Goal: Transaction & Acquisition: Purchase product/service

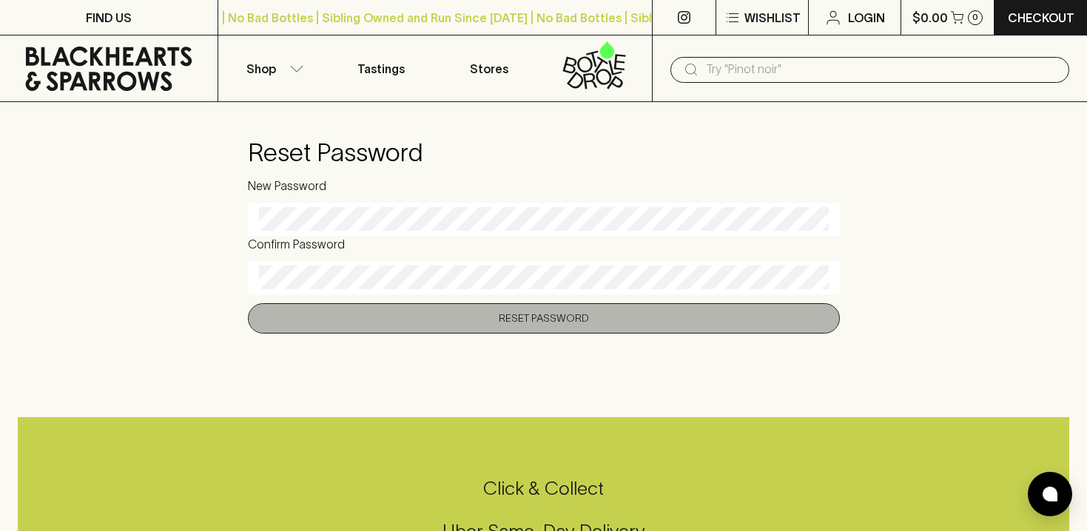
click at [412, 314] on button "Reset Password" at bounding box center [544, 319] width 592 height 30
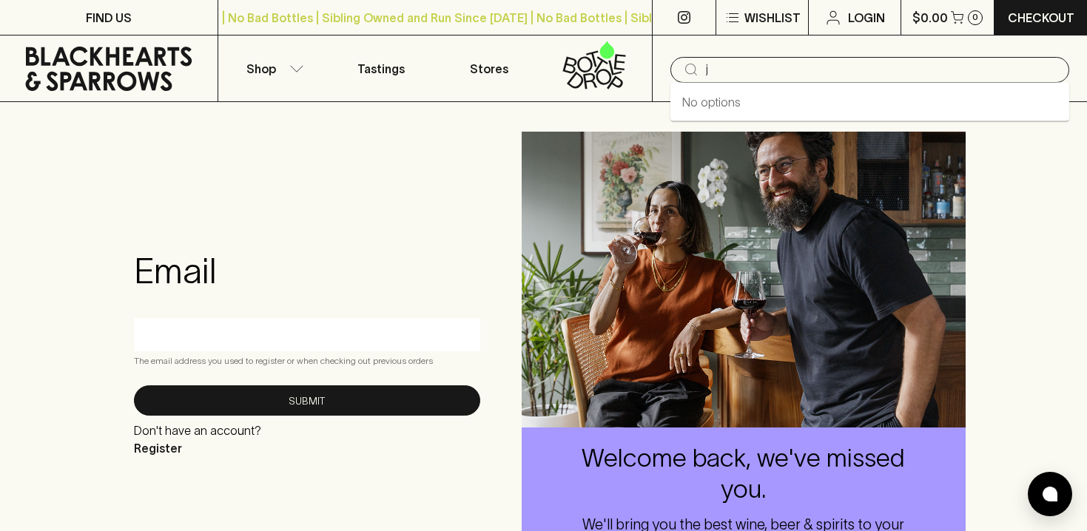
click at [718, 69] on input "j" at bounding box center [882, 70] width 352 height 24
type input "u"
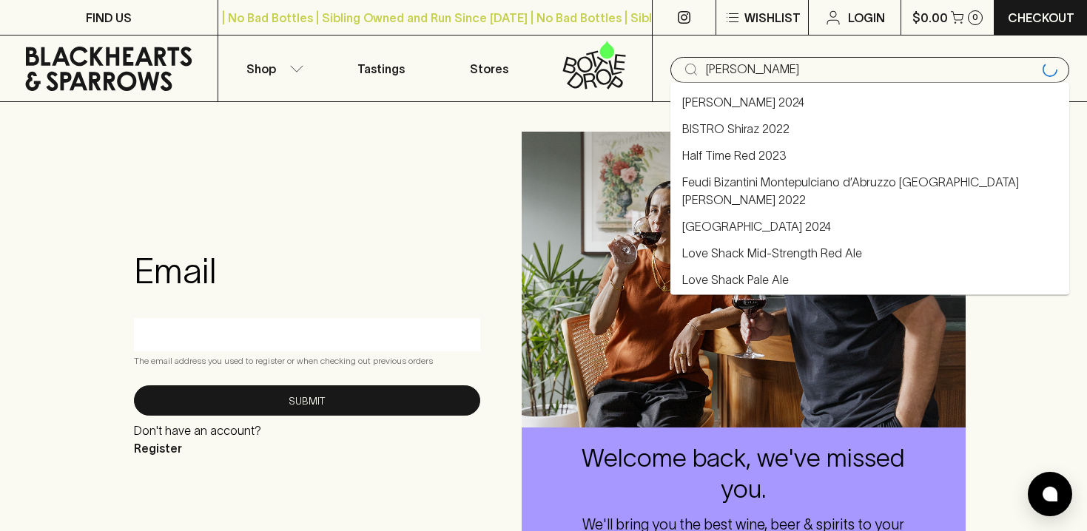
type input "[PERSON_NAME]"
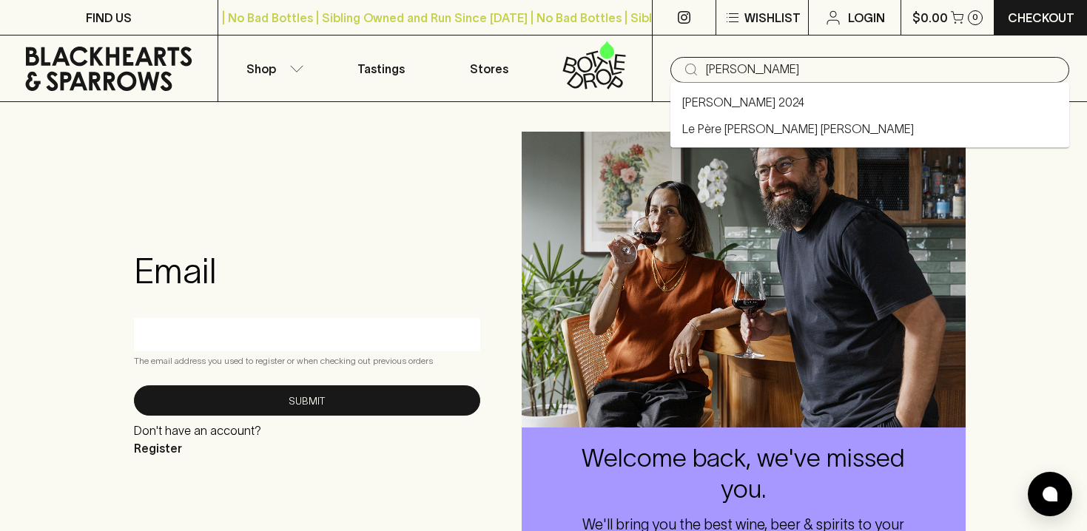
click at [698, 103] on link "[PERSON_NAME] 2024" at bounding box center [744, 102] width 122 height 18
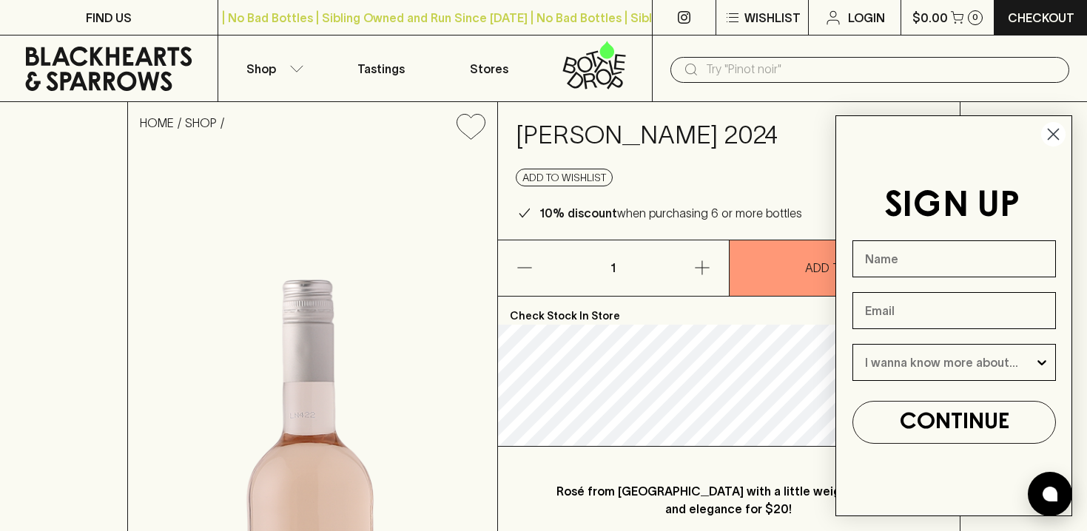
click at [1047, 138] on circle "Close dialog" at bounding box center [1054, 134] width 24 height 24
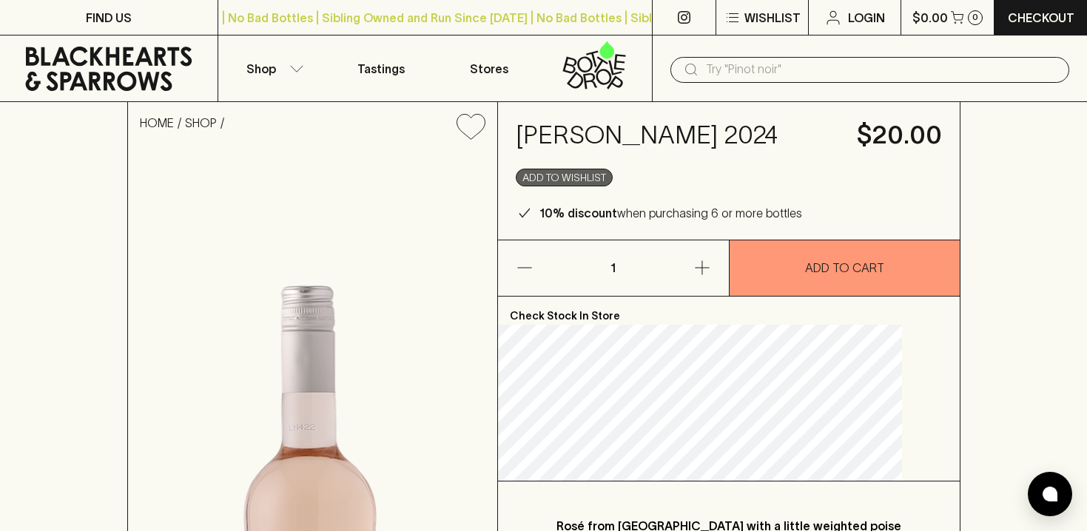
click at [611, 180] on button "Add to wishlist" at bounding box center [564, 178] width 97 height 18
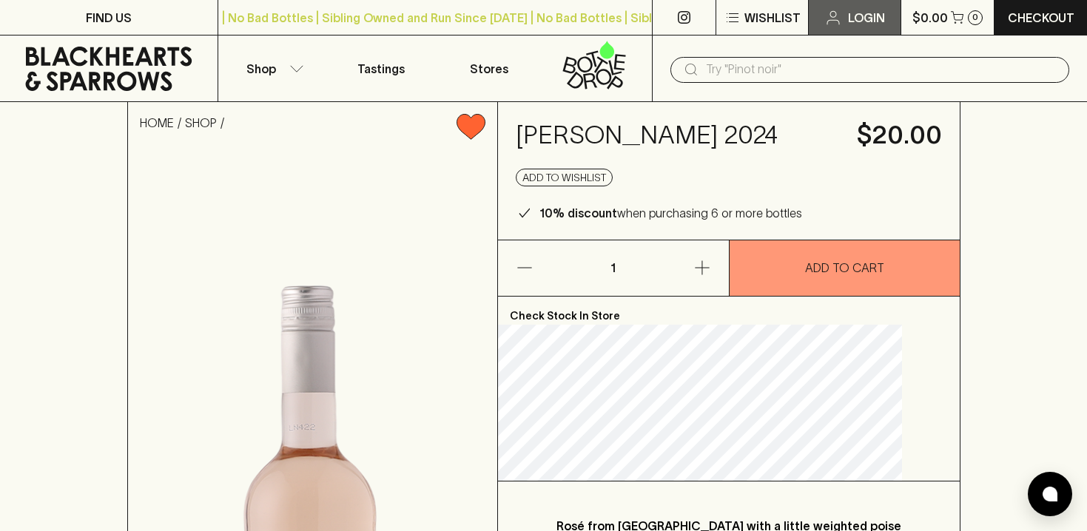
click at [871, 11] on p "Login" at bounding box center [866, 18] width 37 height 18
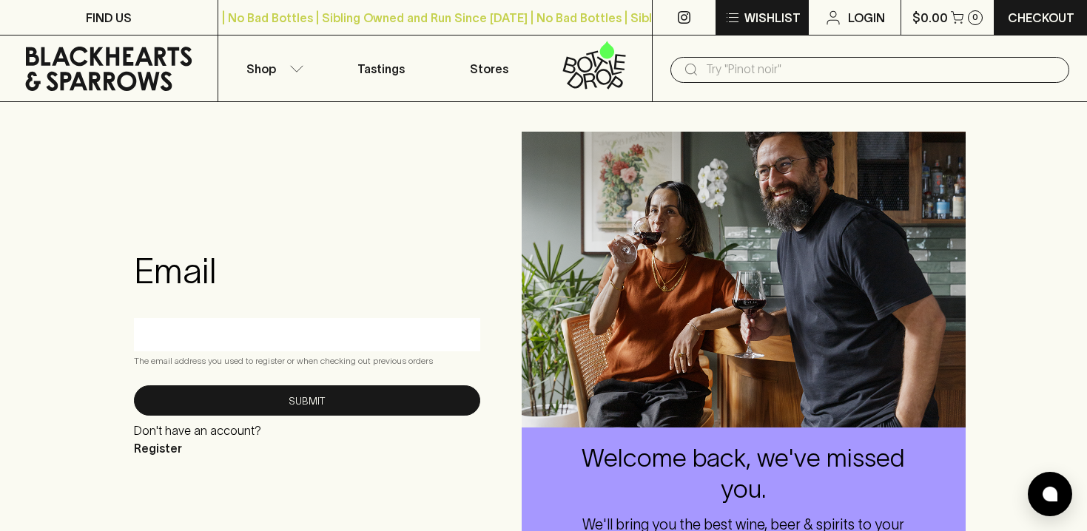
click at [771, 17] on p "Wishlist" at bounding box center [773, 18] width 56 height 18
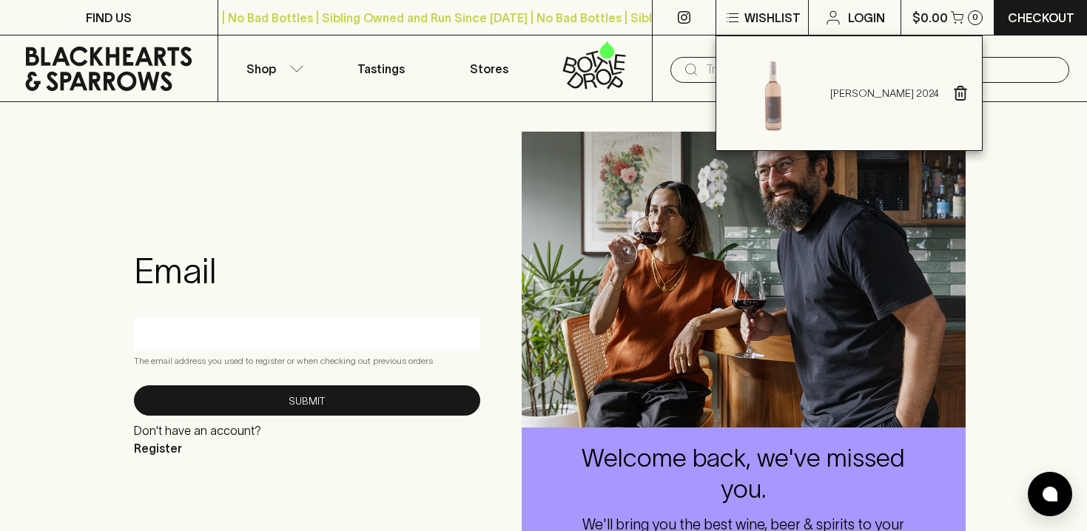
click at [1018, 225] on div at bounding box center [543, 265] width 1087 height 531
